Goal: Feedback & Contribution: Submit feedback/report problem

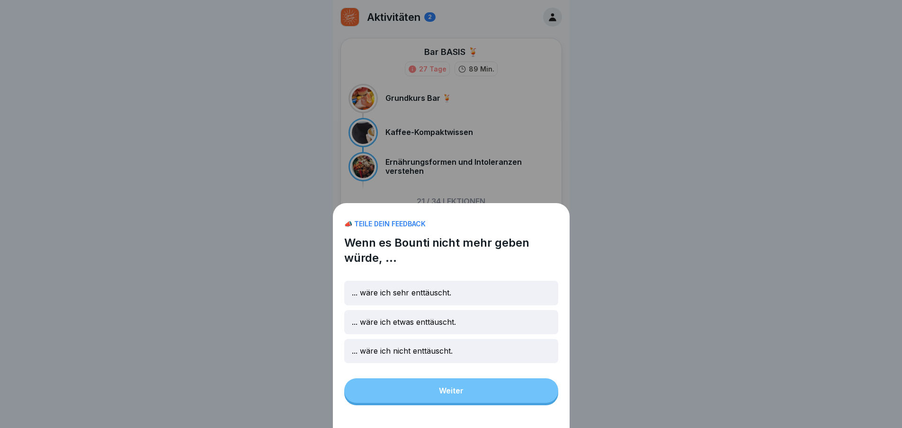
click at [475, 394] on div "📣 TEILE DEIN FEEDBACK Wenn es Bounti nicht mehr geben würde, ... ... wäre ich s…" at bounding box center [451, 315] width 237 height 225
click at [526, 398] on div "📣 TEILE DEIN FEEDBACK Wenn es Bounti nicht mehr geben würde, ... ... wäre ich s…" at bounding box center [451, 315] width 237 height 225
click at [498, 411] on div "📣 TEILE DEIN FEEDBACK Wenn es Bounti nicht mehr geben würde, ... ... wäre ich s…" at bounding box center [451, 315] width 237 height 225
click at [498, 407] on div "📣 TEILE DEIN FEEDBACK Wenn es Bounti nicht mehr geben würde, ... ... wäre ich s…" at bounding box center [451, 315] width 237 height 225
click at [469, 395] on div "📣 TEILE DEIN FEEDBACK Wenn es Bounti nicht mehr geben würde, ... ... wäre ich s…" at bounding box center [451, 315] width 237 height 225
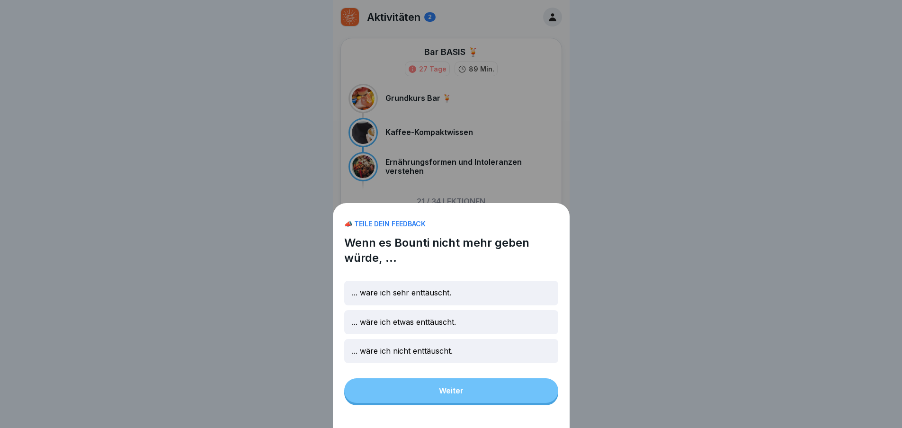
click at [473, 355] on div "... wäre ich nicht enttäuscht." at bounding box center [451, 351] width 214 height 24
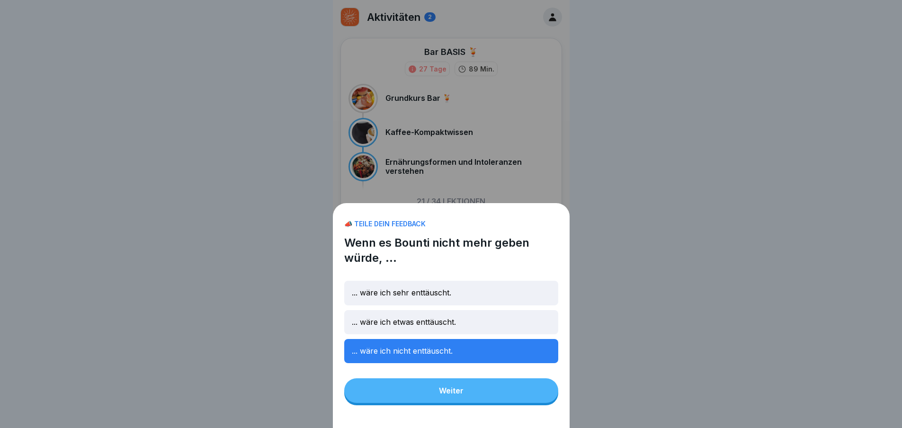
click at [451, 395] on div "Weiter" at bounding box center [451, 390] width 25 height 9
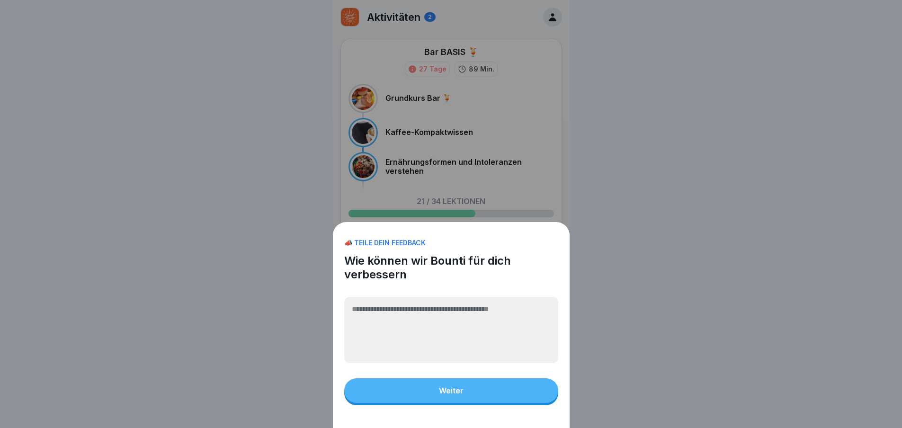
click at [436, 396] on button "Weiter" at bounding box center [451, 390] width 214 height 25
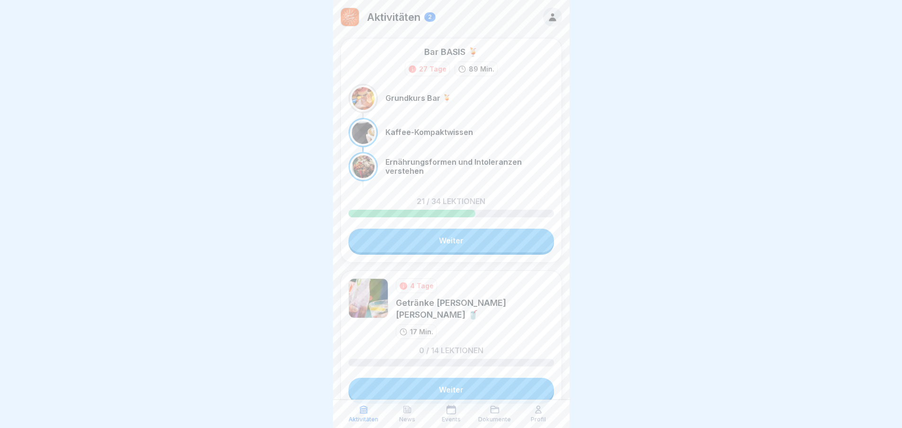
scroll to position [7, 0]
